Goal: Task Accomplishment & Management: Use online tool/utility

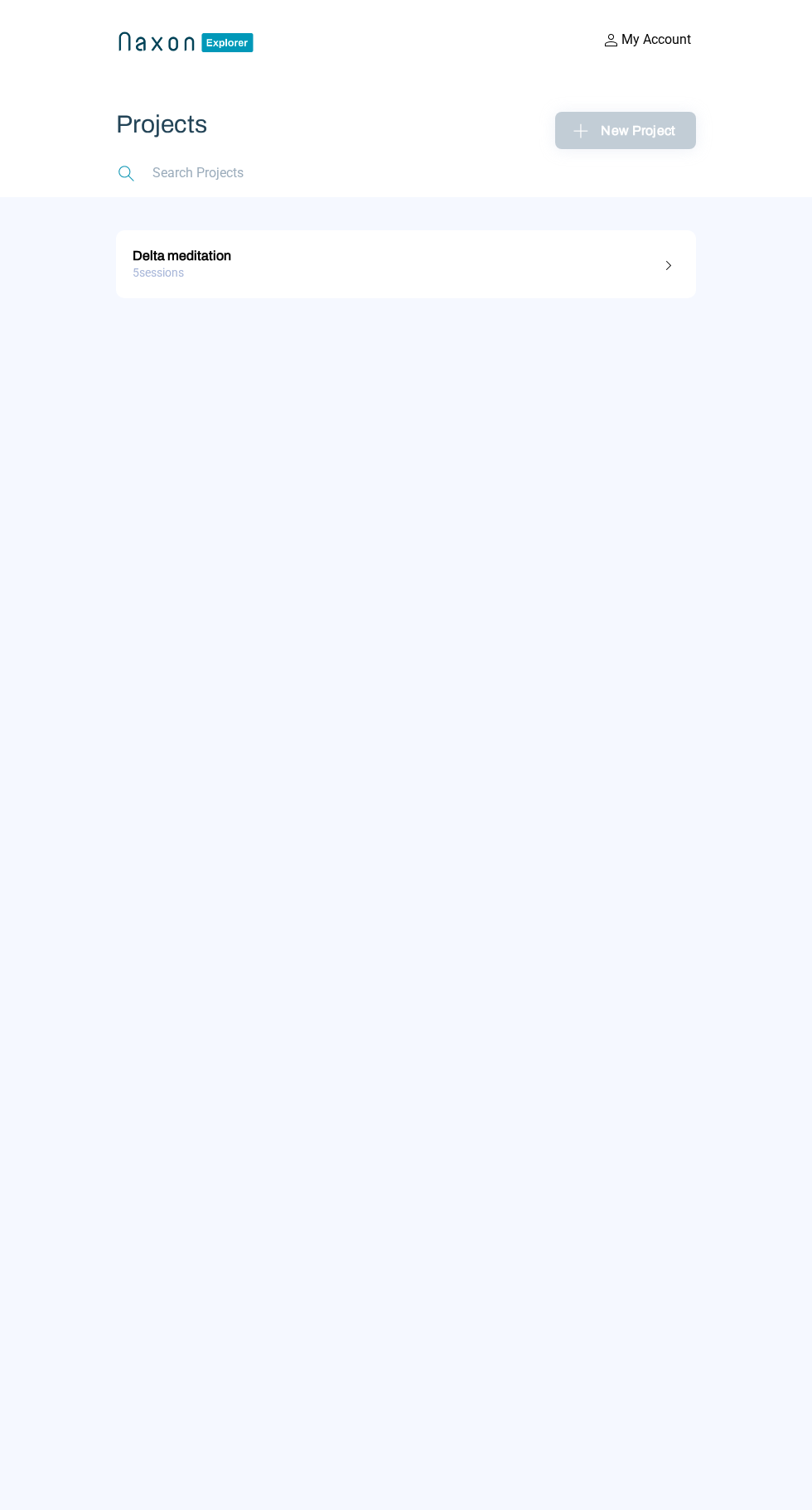
click at [198, 267] on div "5 sessions" at bounding box center [406, 273] width 547 height 25
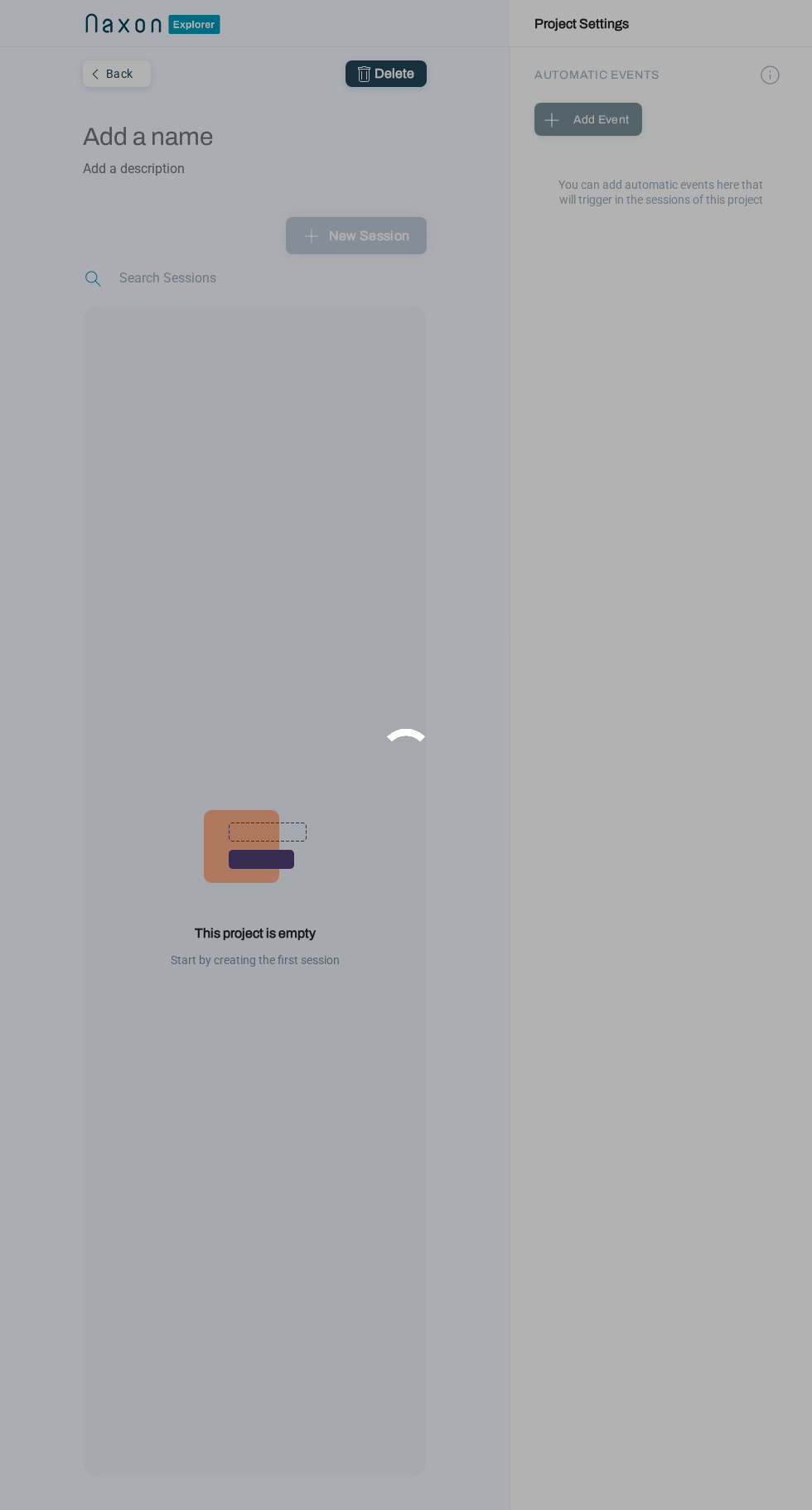
type input "Delta meditation"
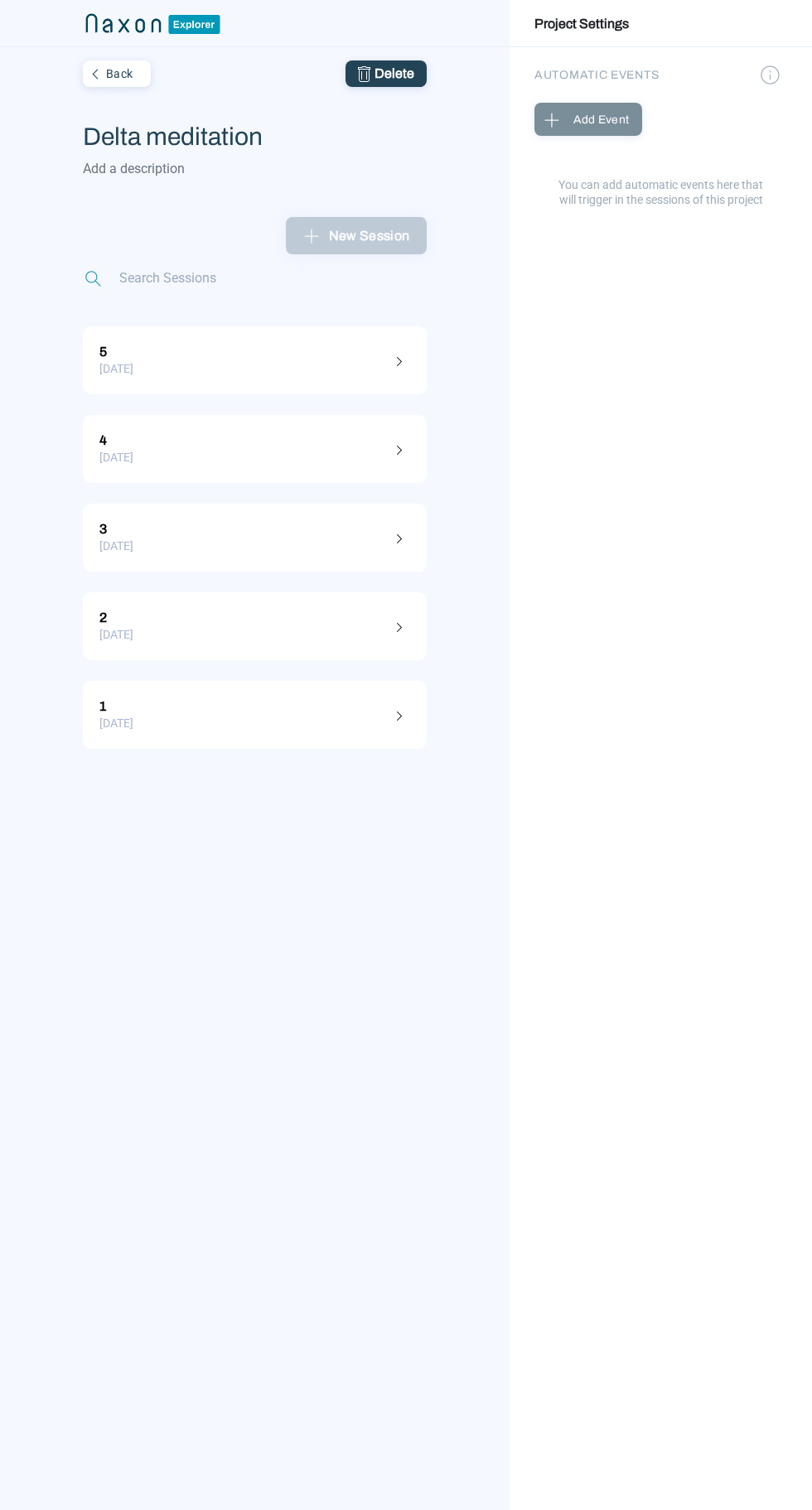
click at [131, 348] on div "5" at bounding box center [255, 349] width 311 height 22
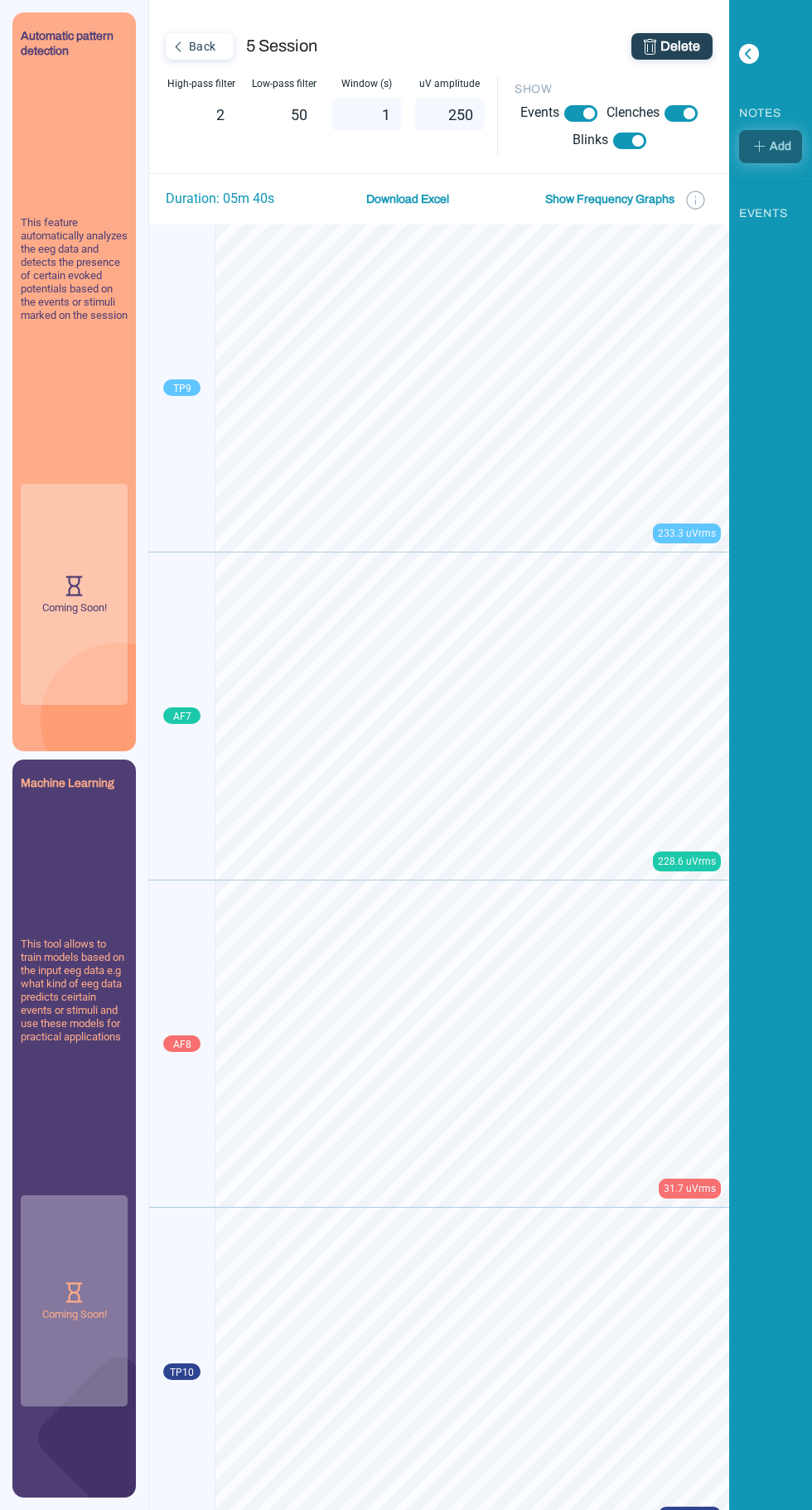
click at [627, 197] on button "Show Frequency Graphs" at bounding box center [610, 200] width 140 height 34
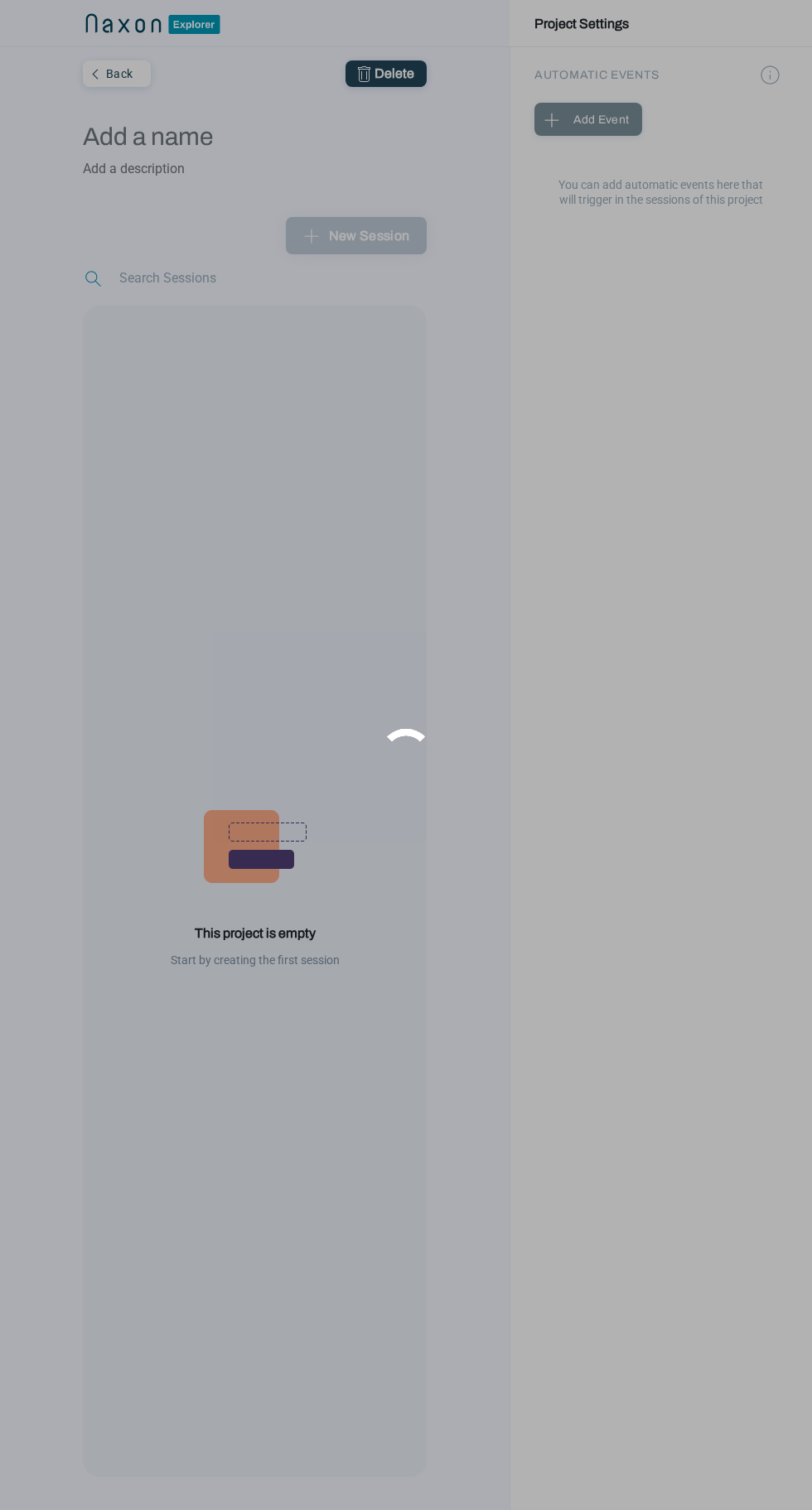
type input "Delta meditation"
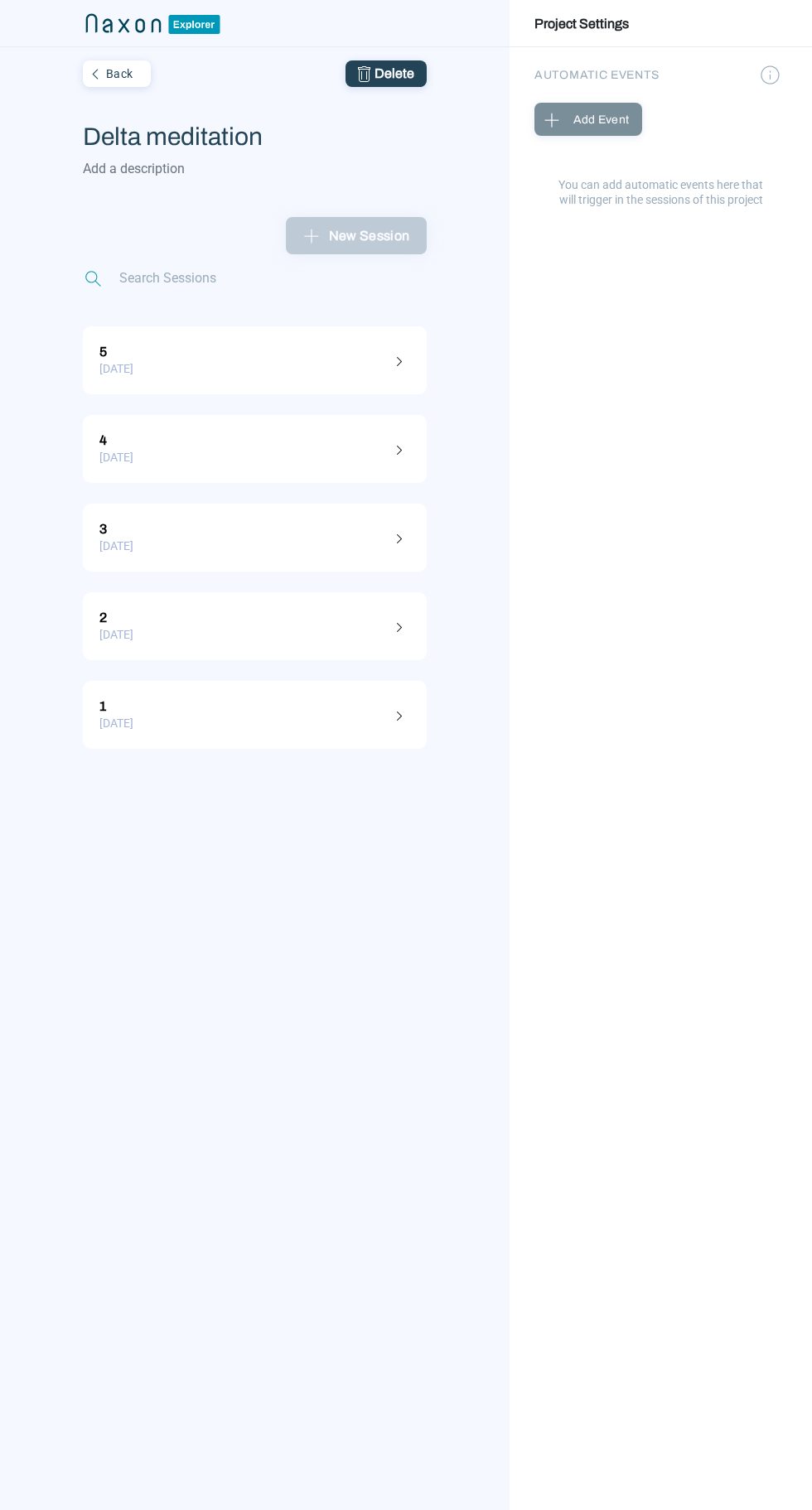
click at [133, 362] on div "[DATE]" at bounding box center [255, 368] width 311 height 25
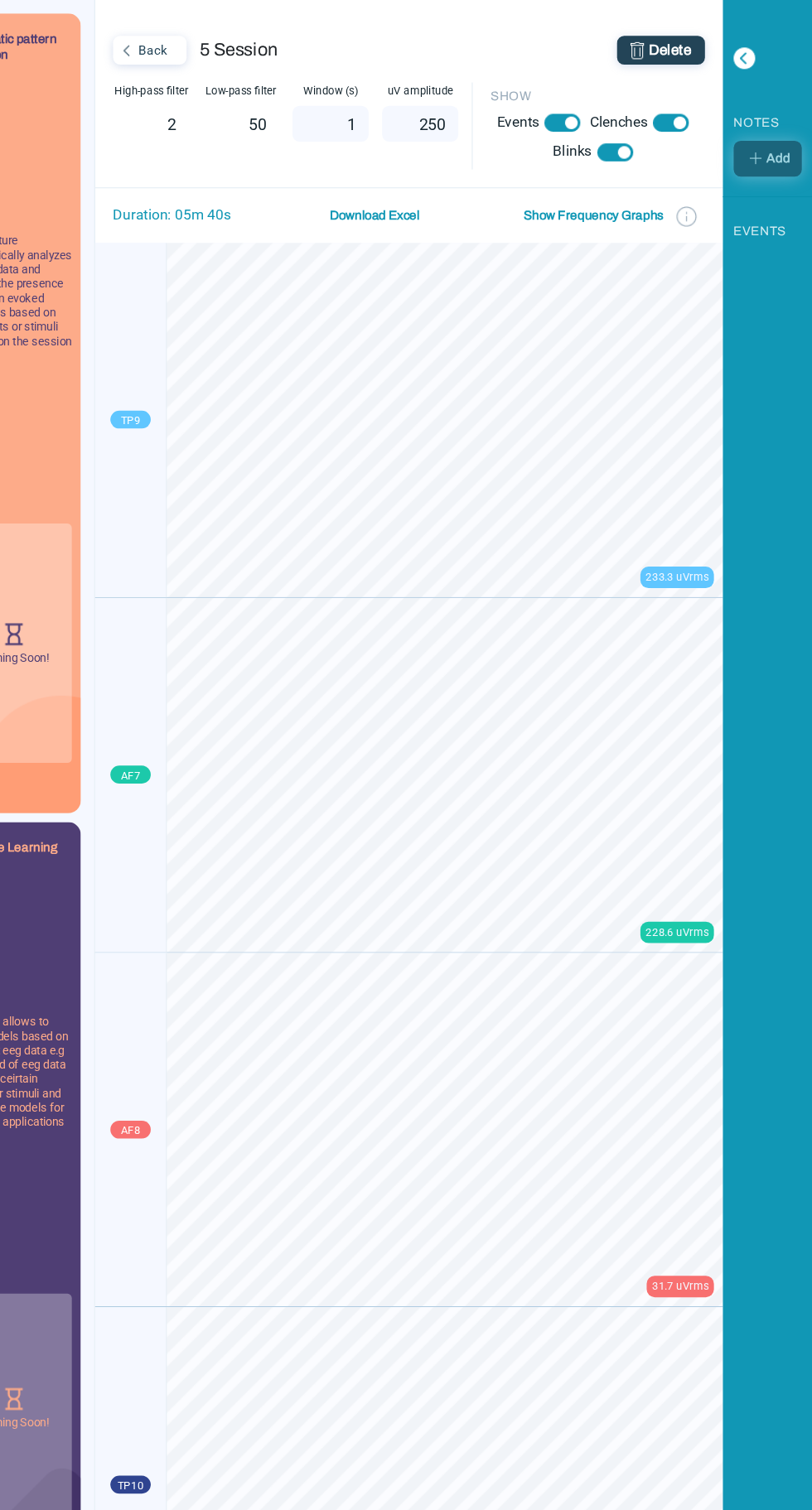
click at [614, 240] on body "Automatic pattern detection This feature automatically analyzes the eeg data an…" at bounding box center [406, 755] width 812 height 1510
click at [591, 204] on button "Show Frequency Graphs" at bounding box center [610, 200] width 140 height 34
